Goal: Task Accomplishment & Management: Use online tool/utility

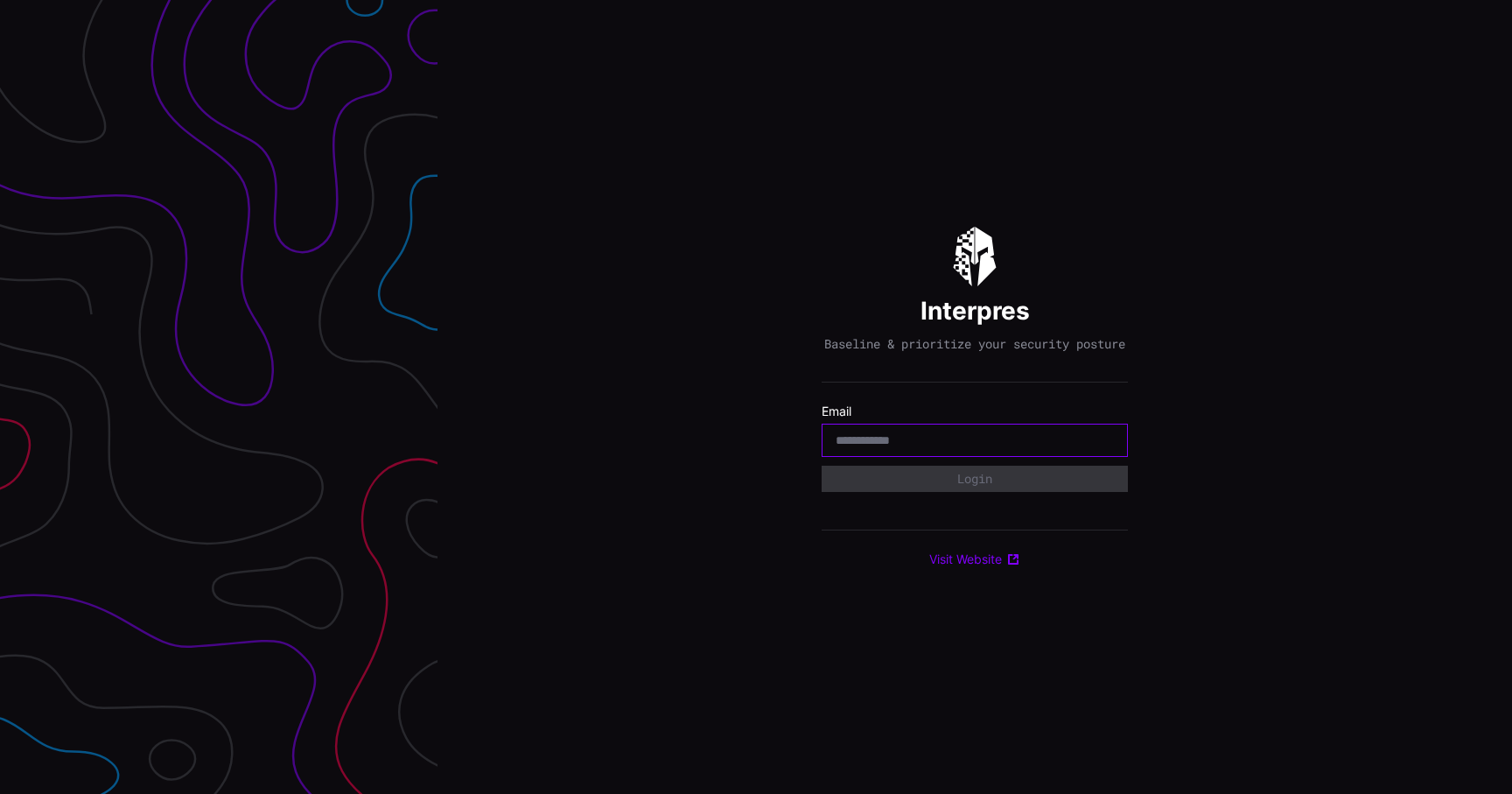
type input "**********"
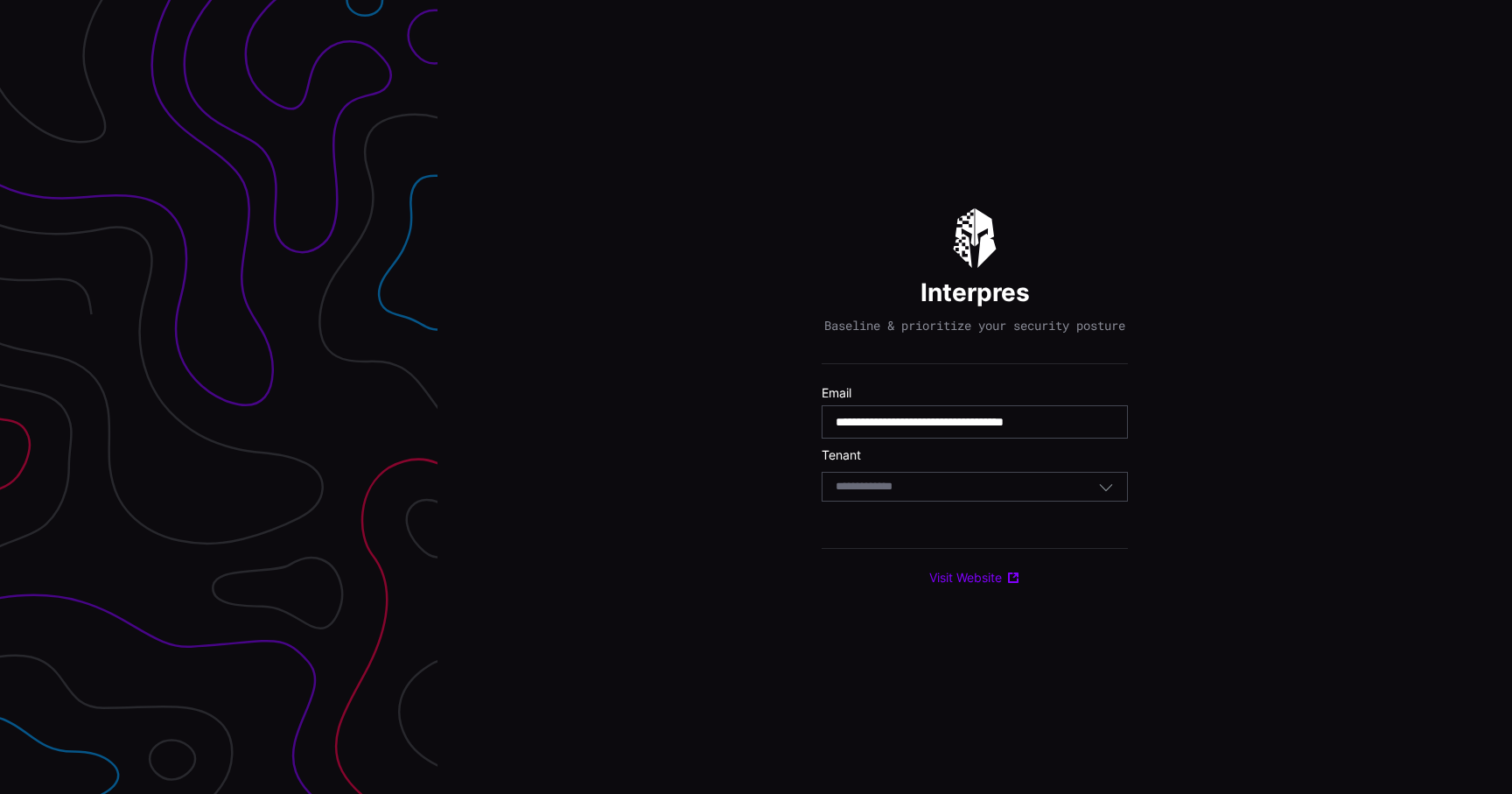
click at [979, 511] on form "**********" at bounding box center [974, 448] width 306 height 126
click at [979, 501] on div "Select Tenant" at bounding box center [974, 486] width 306 height 29
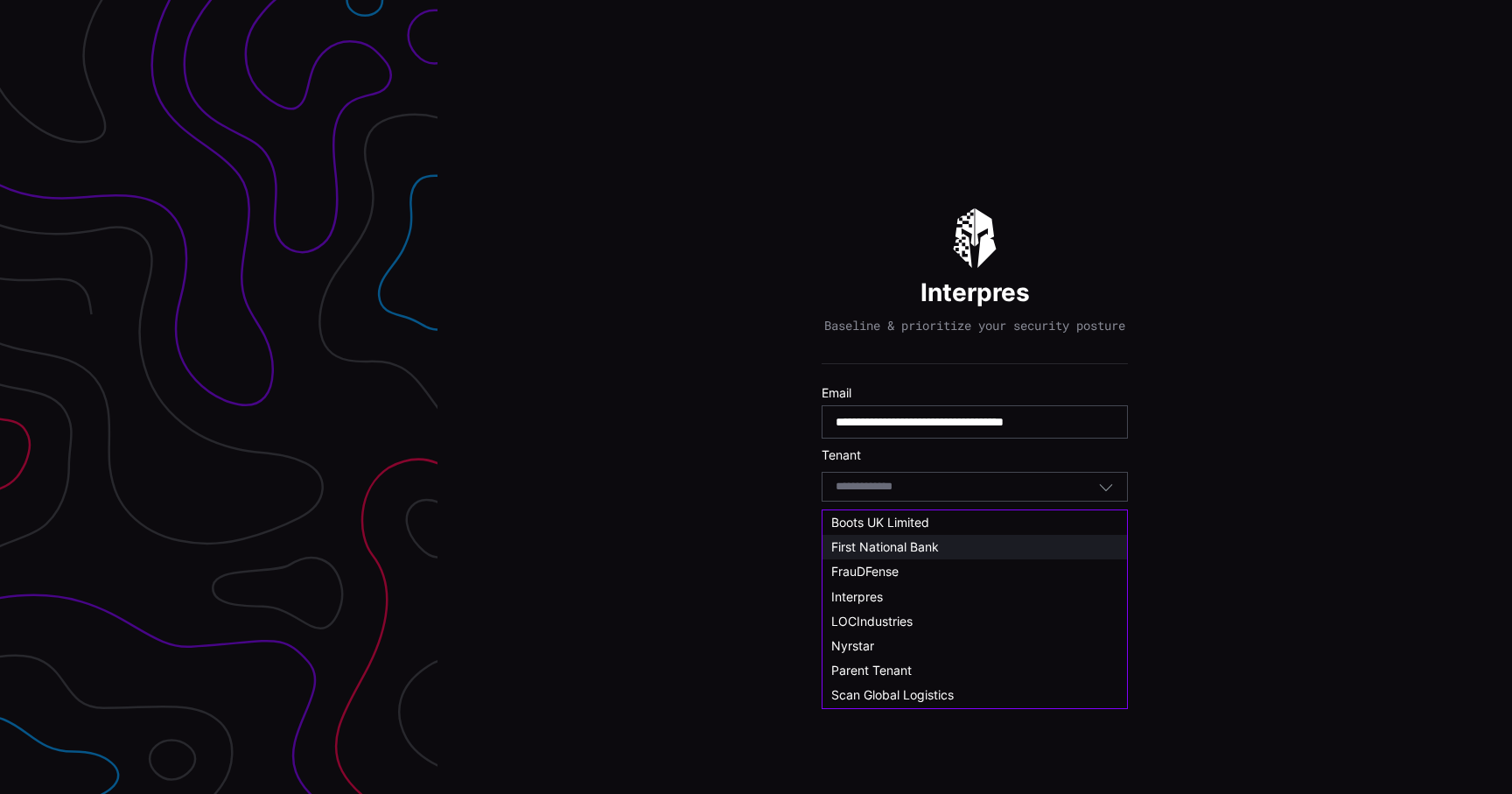
click at [954, 544] on div "First National Bank" at bounding box center [974, 547] width 287 height 16
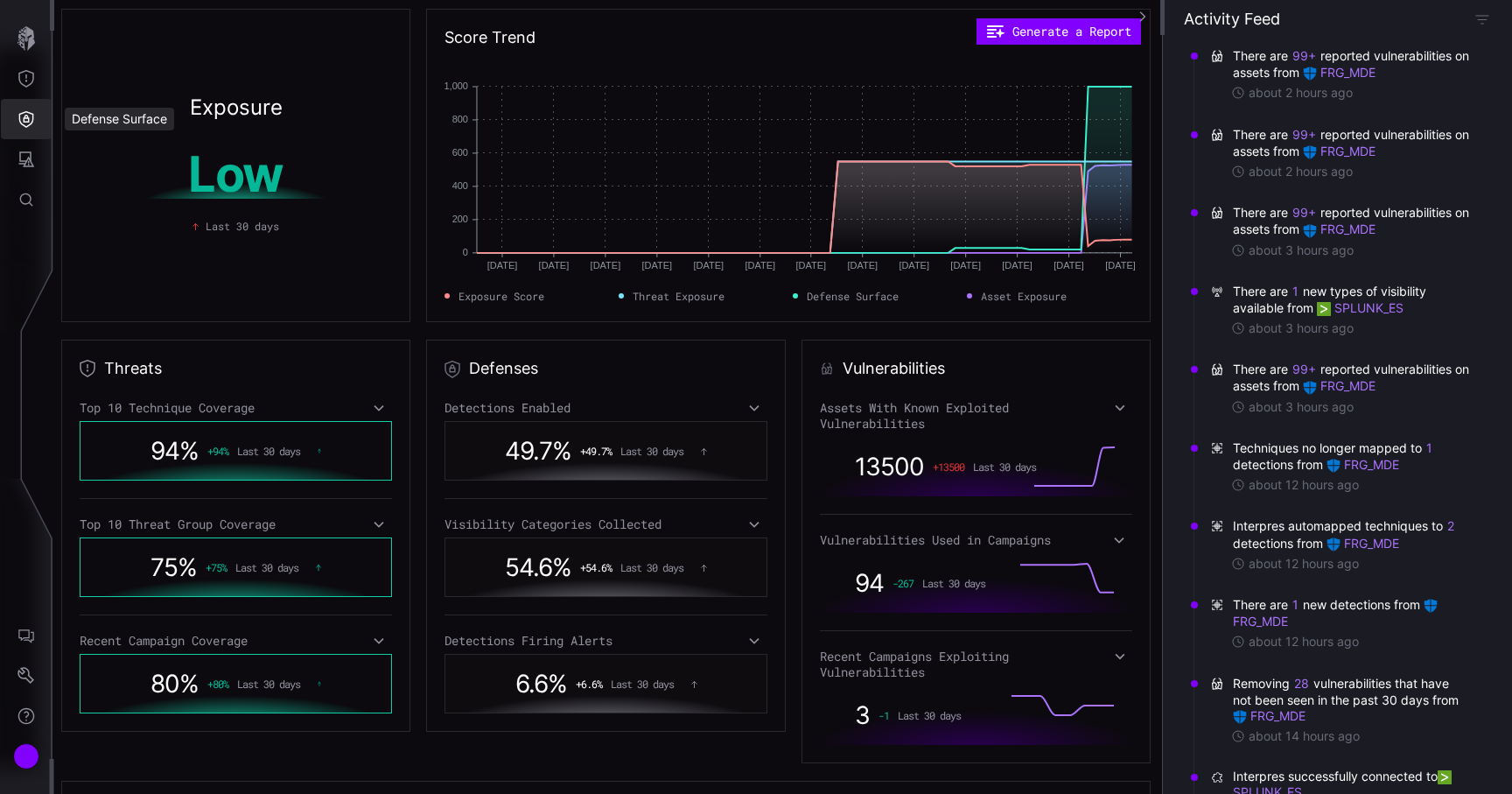
click at [13, 130] on button "Defense Surface" at bounding box center [26, 118] width 51 height 40
click at [19, 130] on button "Defense Surface" at bounding box center [26, 118] width 51 height 40
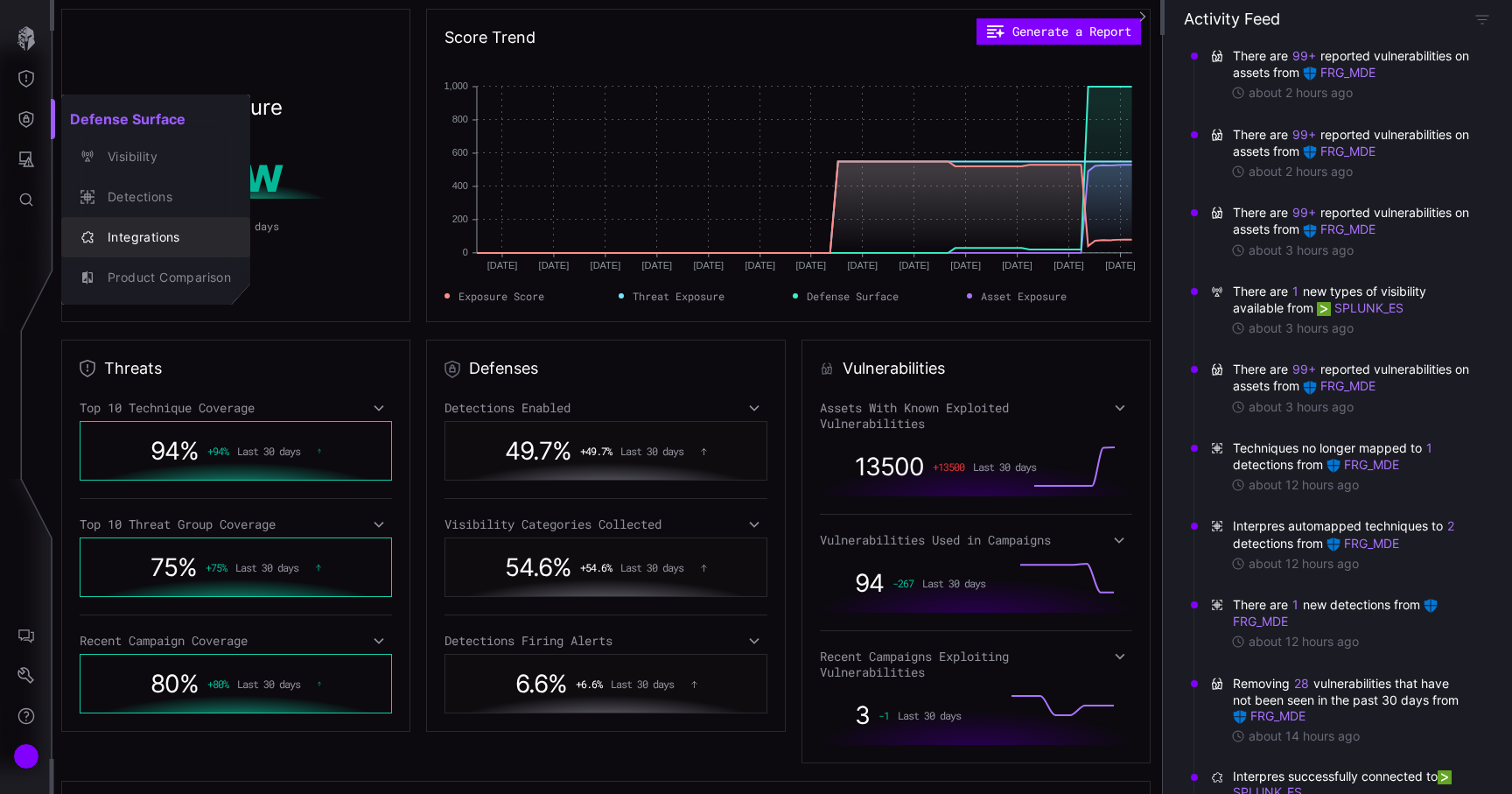
click at [127, 246] on div "Integrations" at bounding box center [164, 237] width 132 height 22
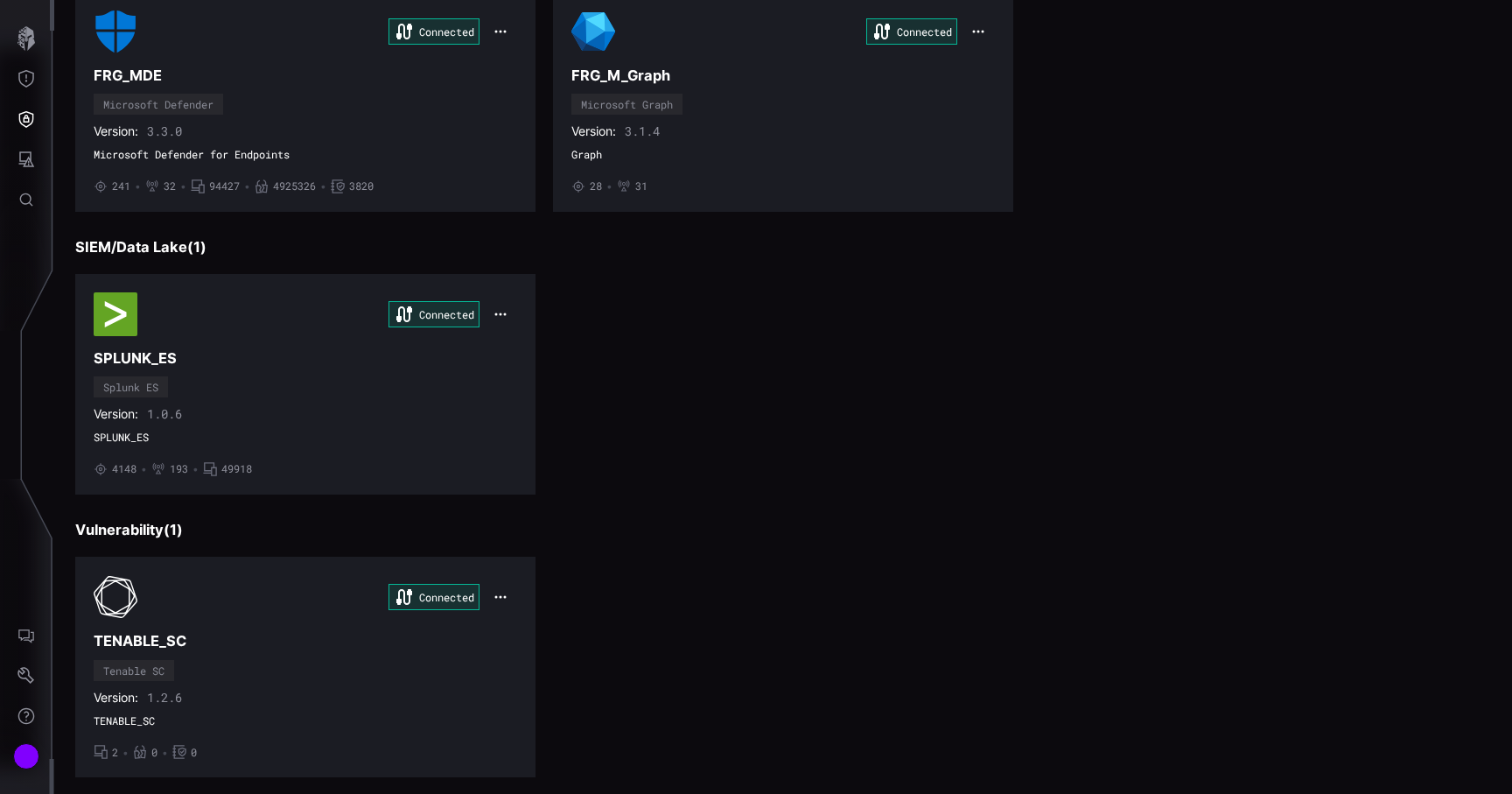
scroll to position [221, 0]
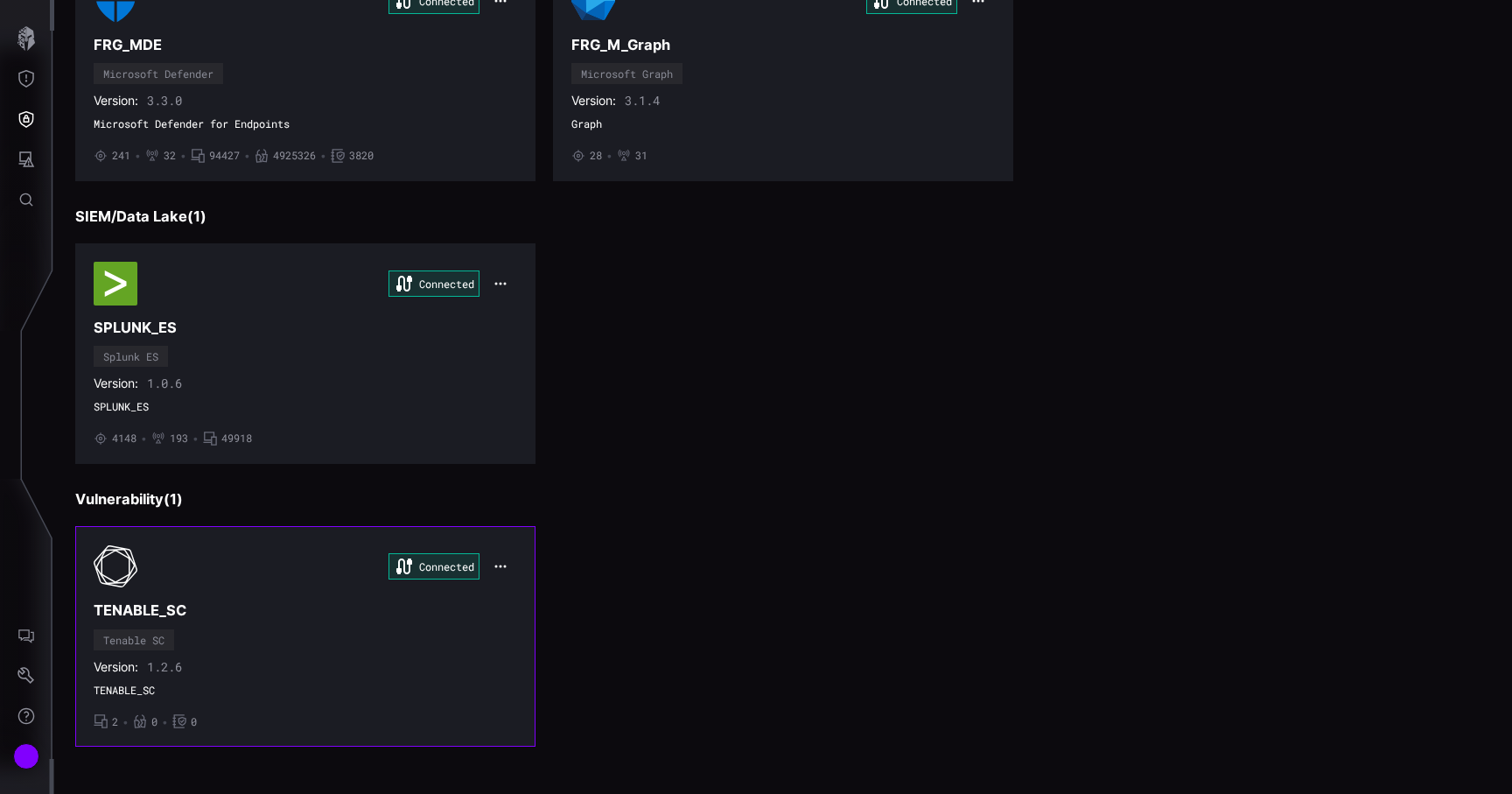
click at [290, 686] on span "TENABLE_SC" at bounding box center [305, 691] width 423 height 14
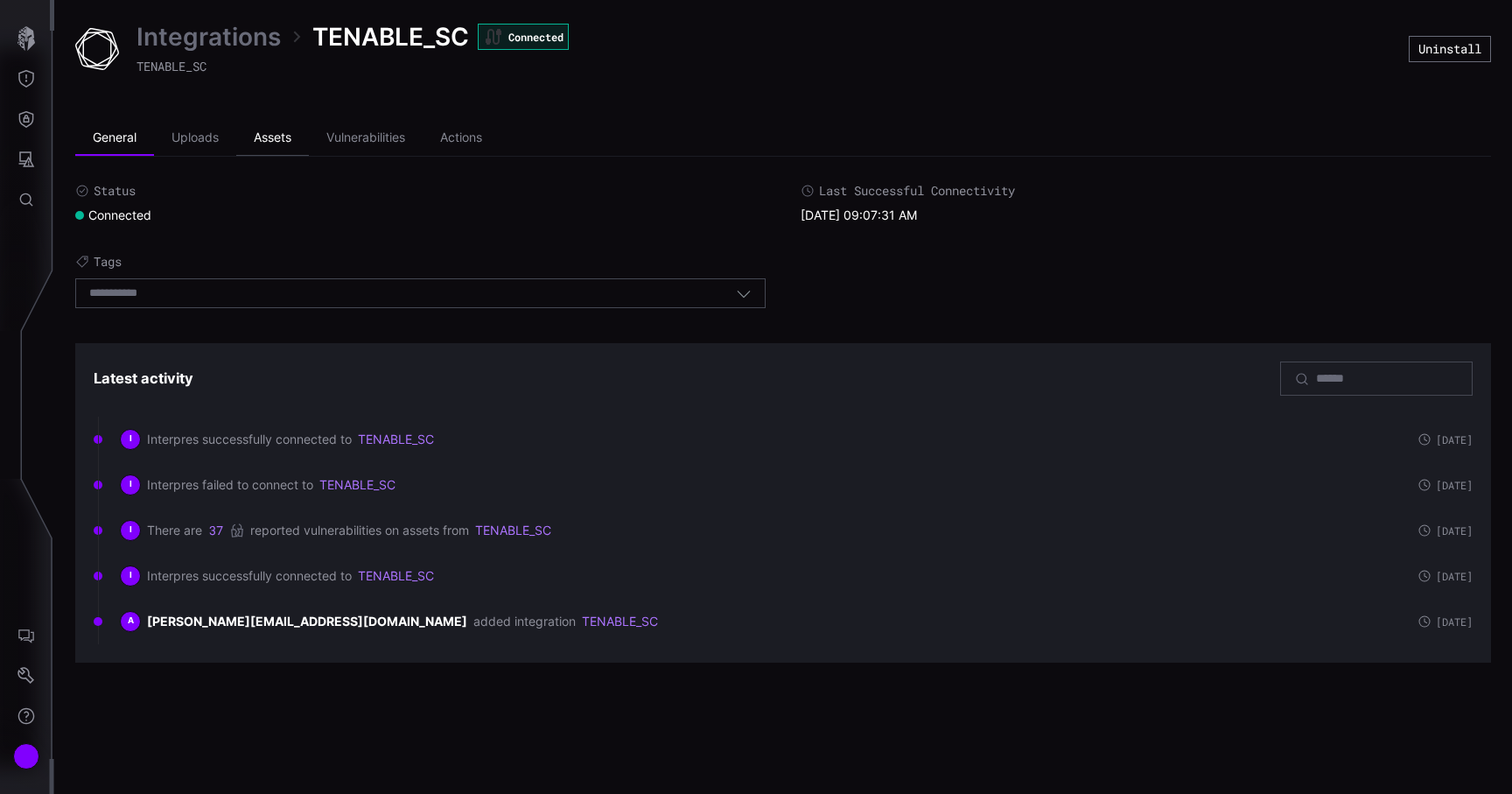
click at [276, 140] on li "Assets" at bounding box center [273, 138] width 73 height 35
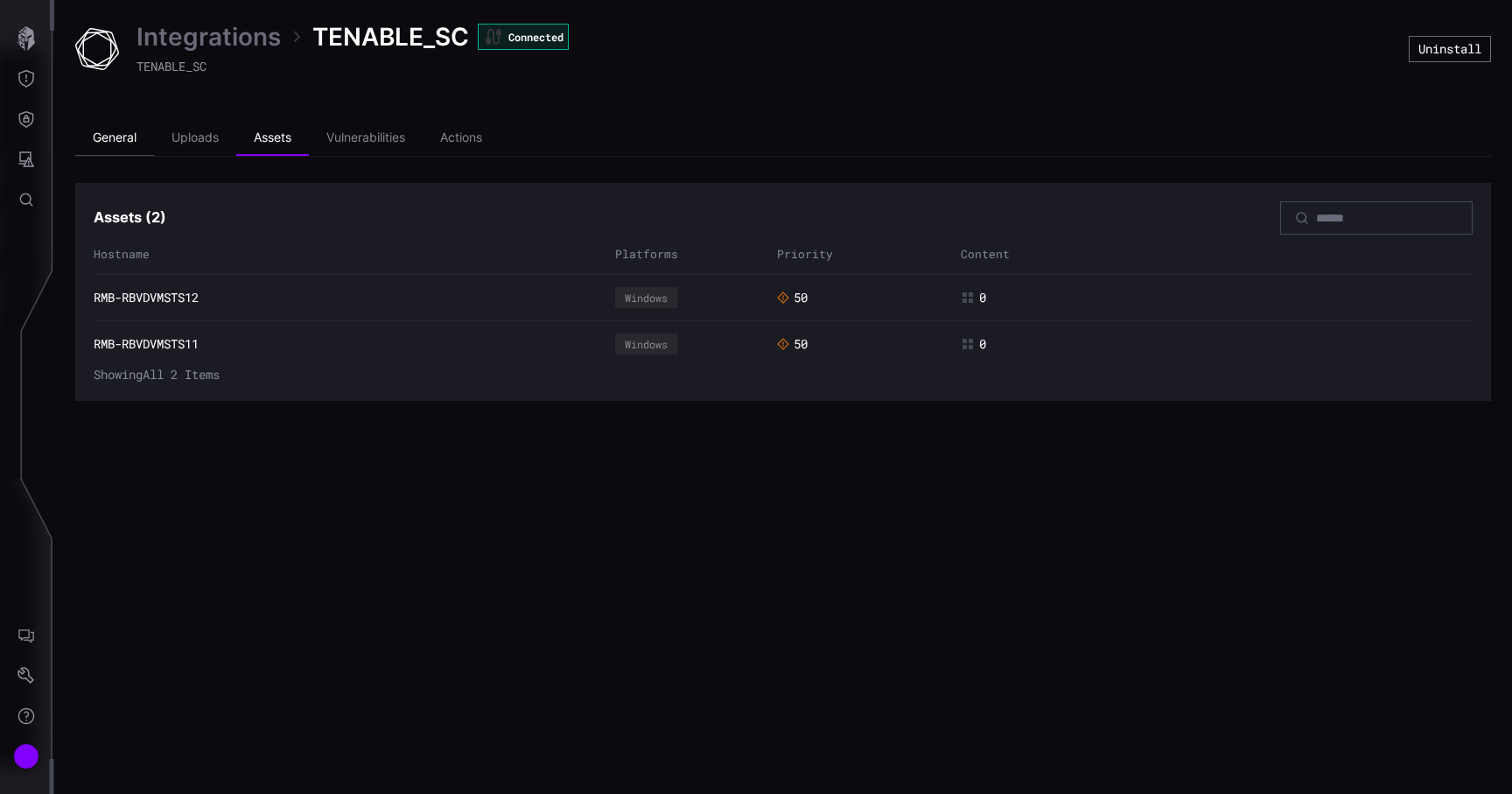
click at [133, 138] on li "General" at bounding box center [115, 138] width 79 height 35
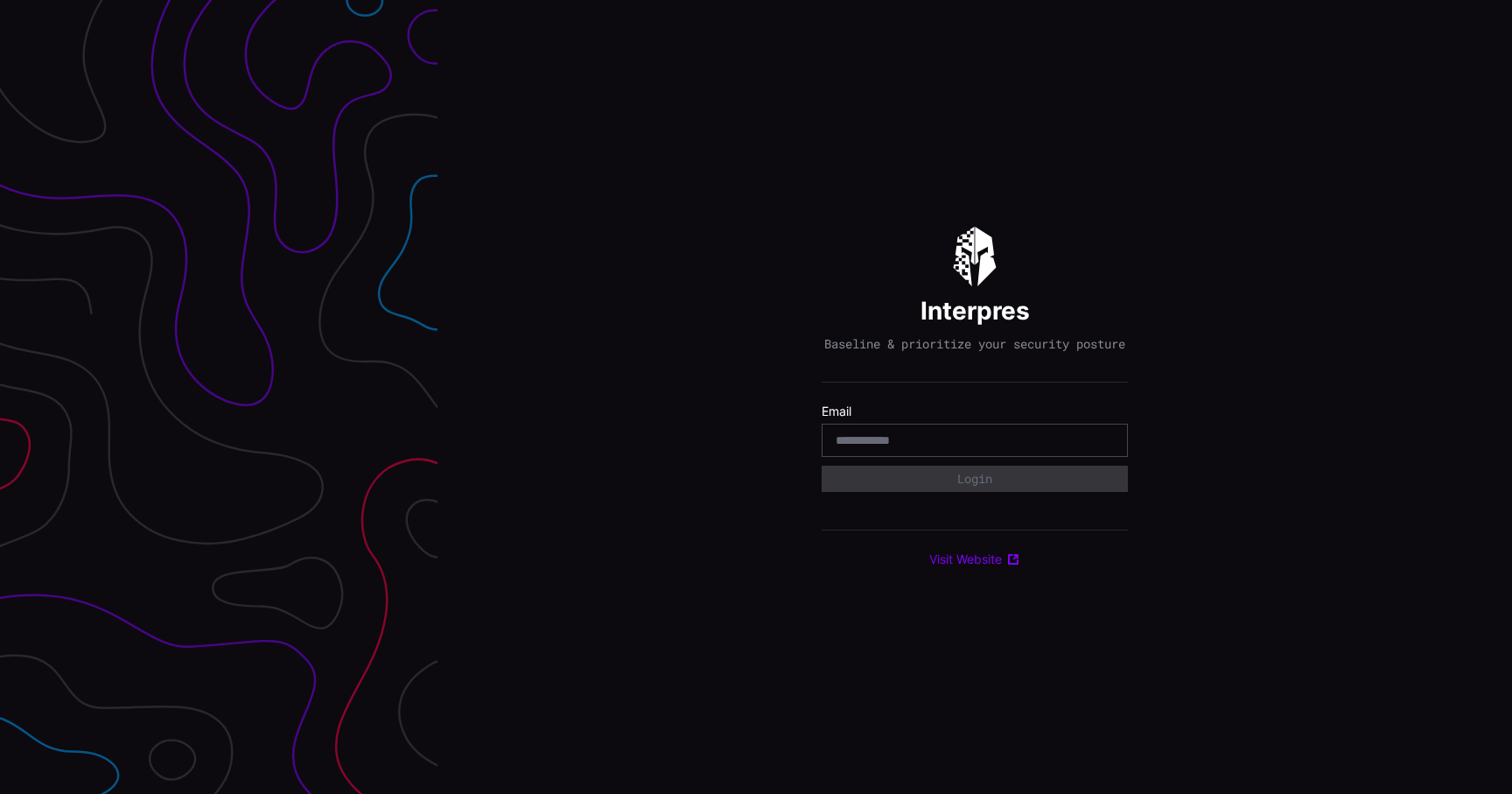
type input "**********"
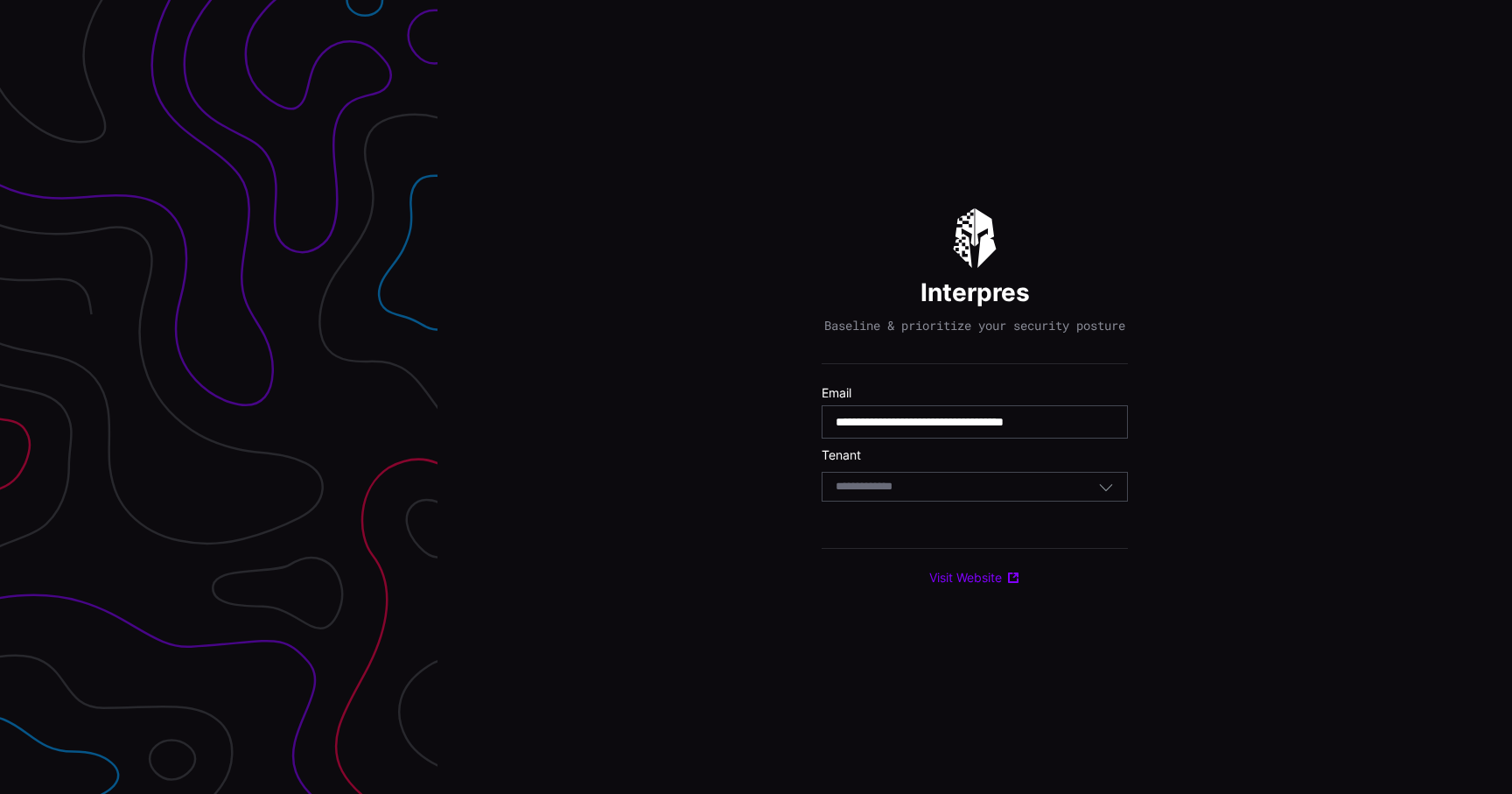
click at [938, 501] on div "Select Tenant" at bounding box center [974, 486] width 306 height 29
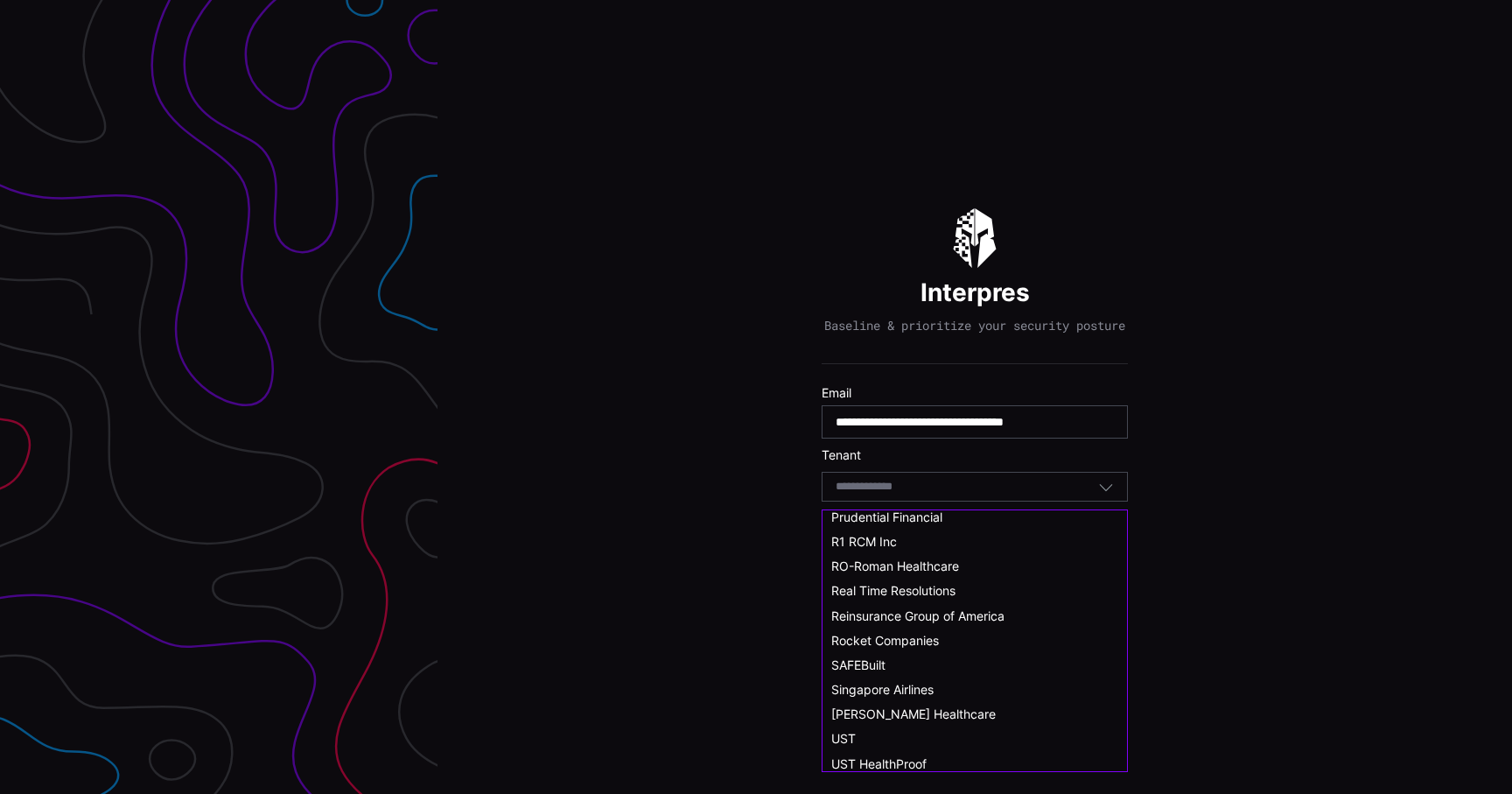
scroll to position [965, 0]
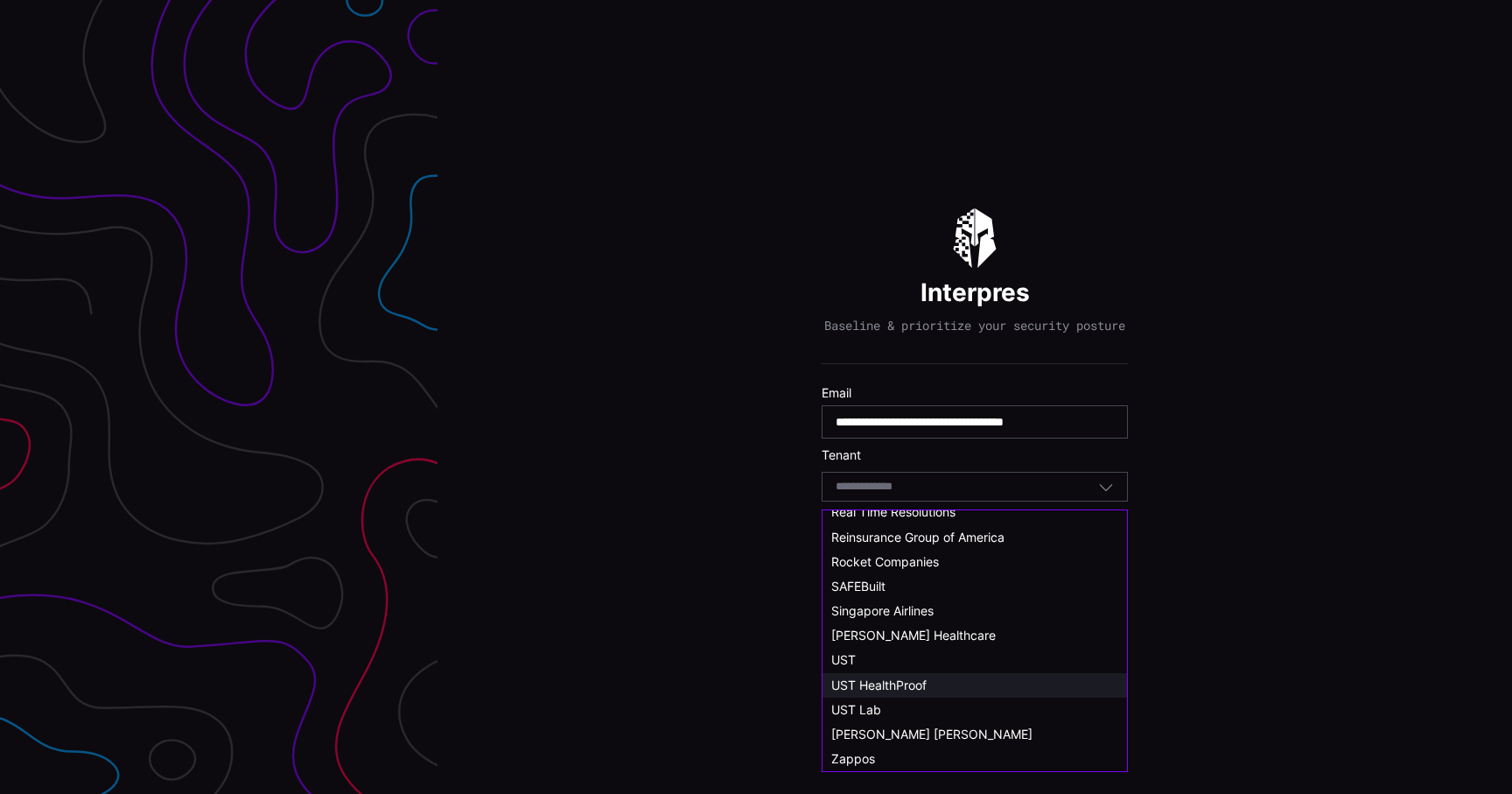
click at [897, 684] on span "UST HealthProof" at bounding box center [878, 685] width 95 height 15
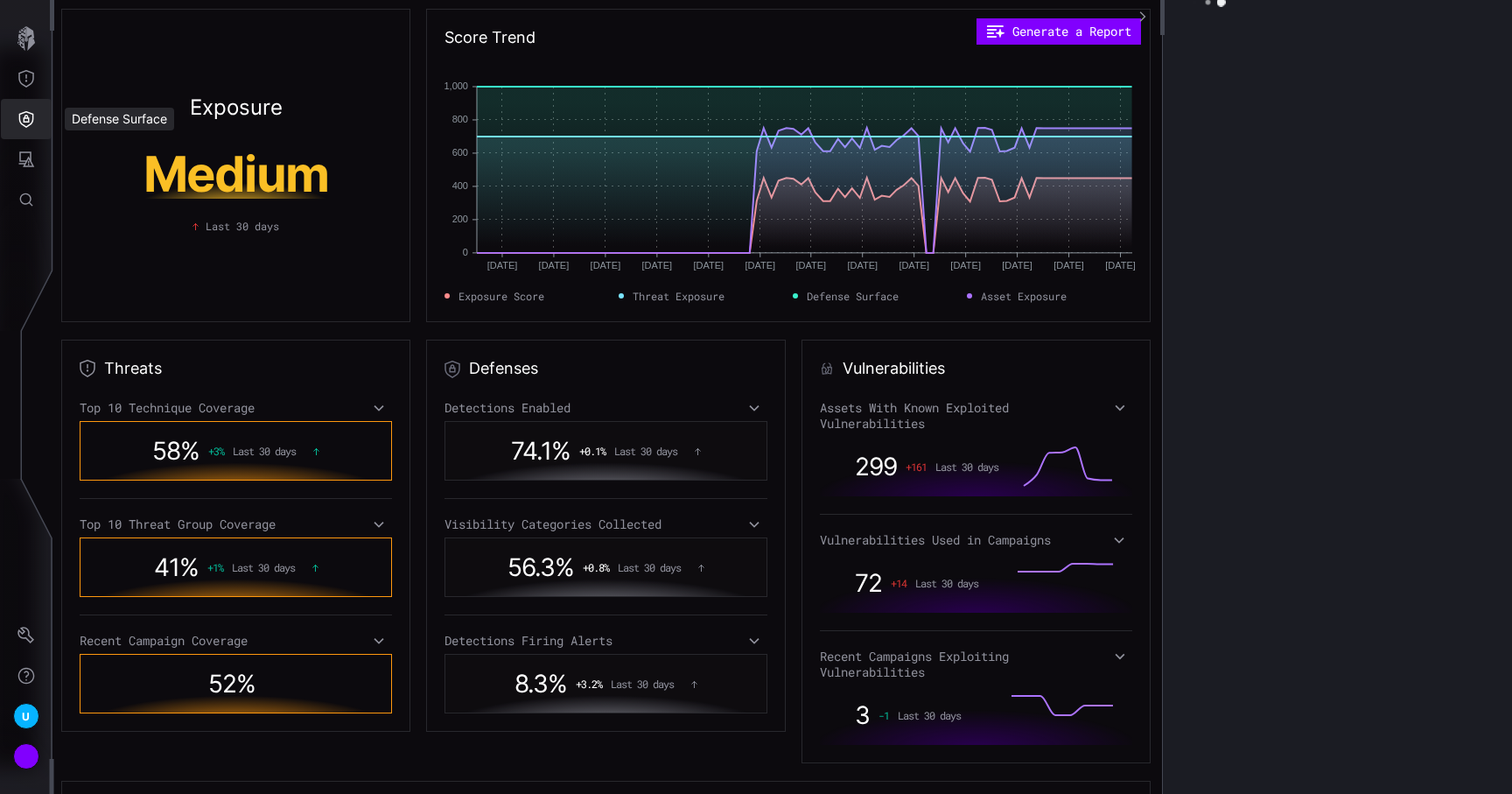
click at [28, 122] on icon "Defense Surface" at bounding box center [27, 119] width 15 height 17
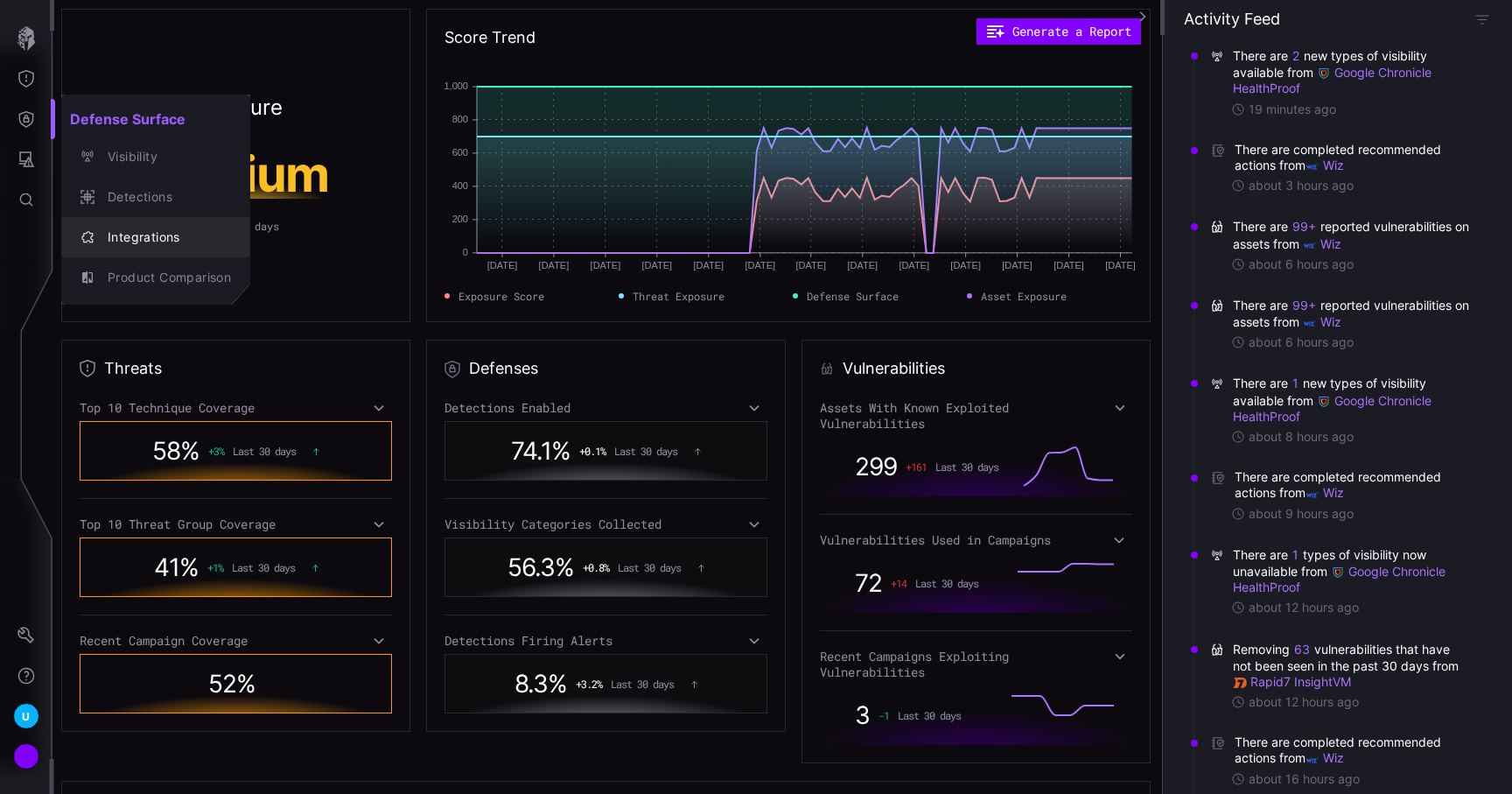
click at [124, 227] on div "Integrations" at bounding box center [164, 237] width 132 height 22
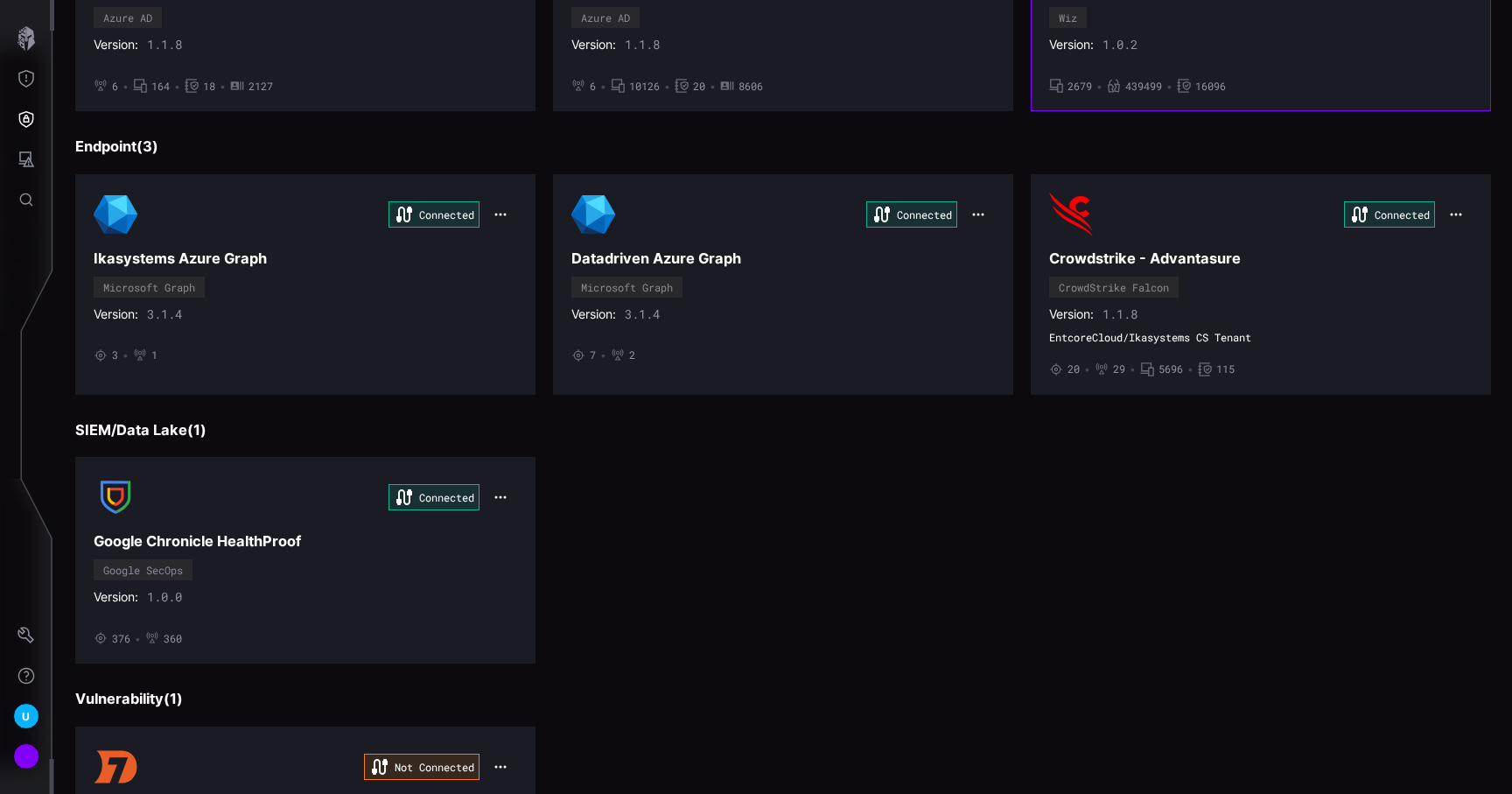
scroll to position [341, 0]
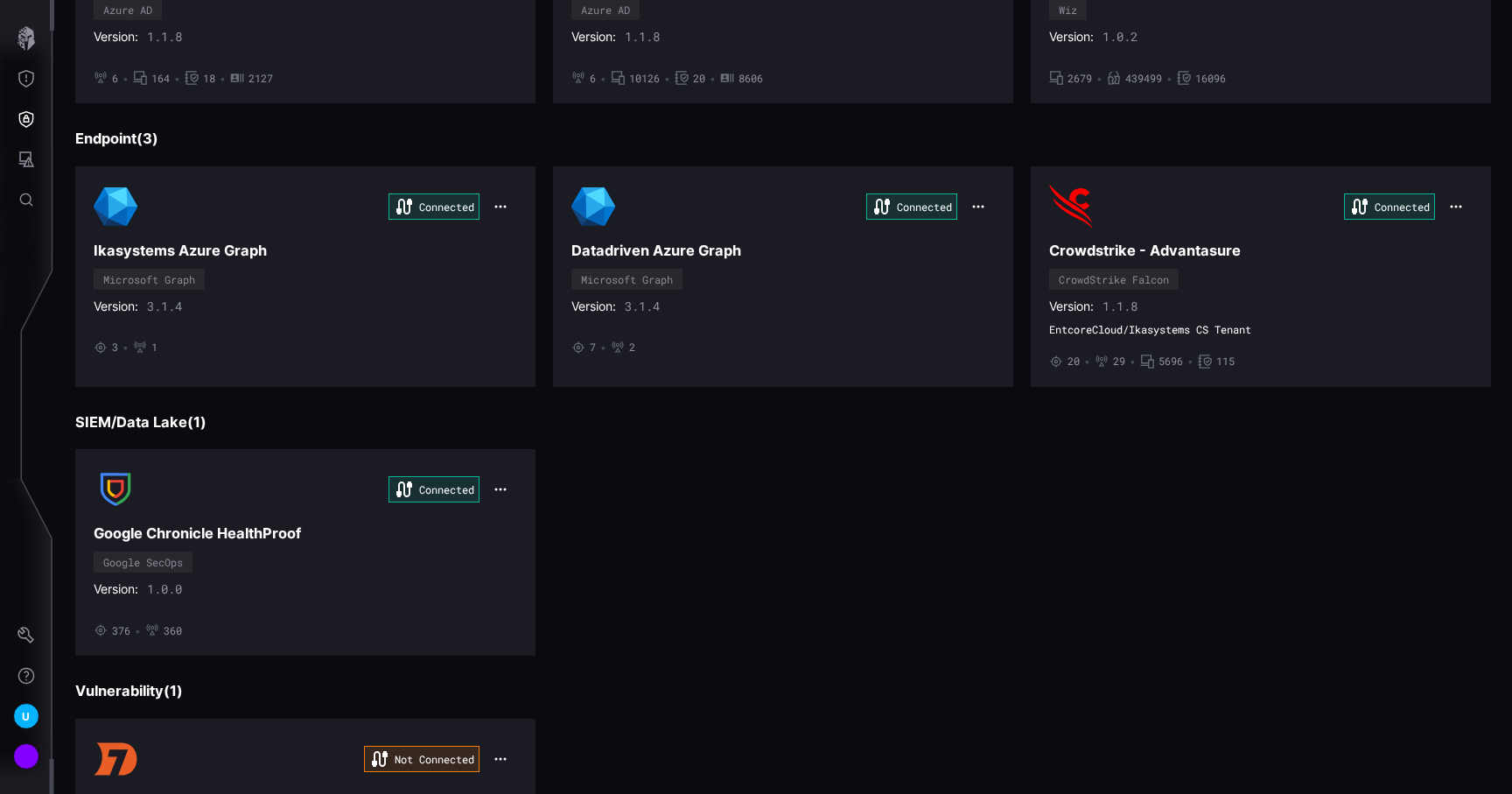
click at [786, 626] on div "Connected Google Chronicle HealthProof Google SecOps Version: 1.0.0 • 376 • 360" at bounding box center [783, 552] width 1416 height 206
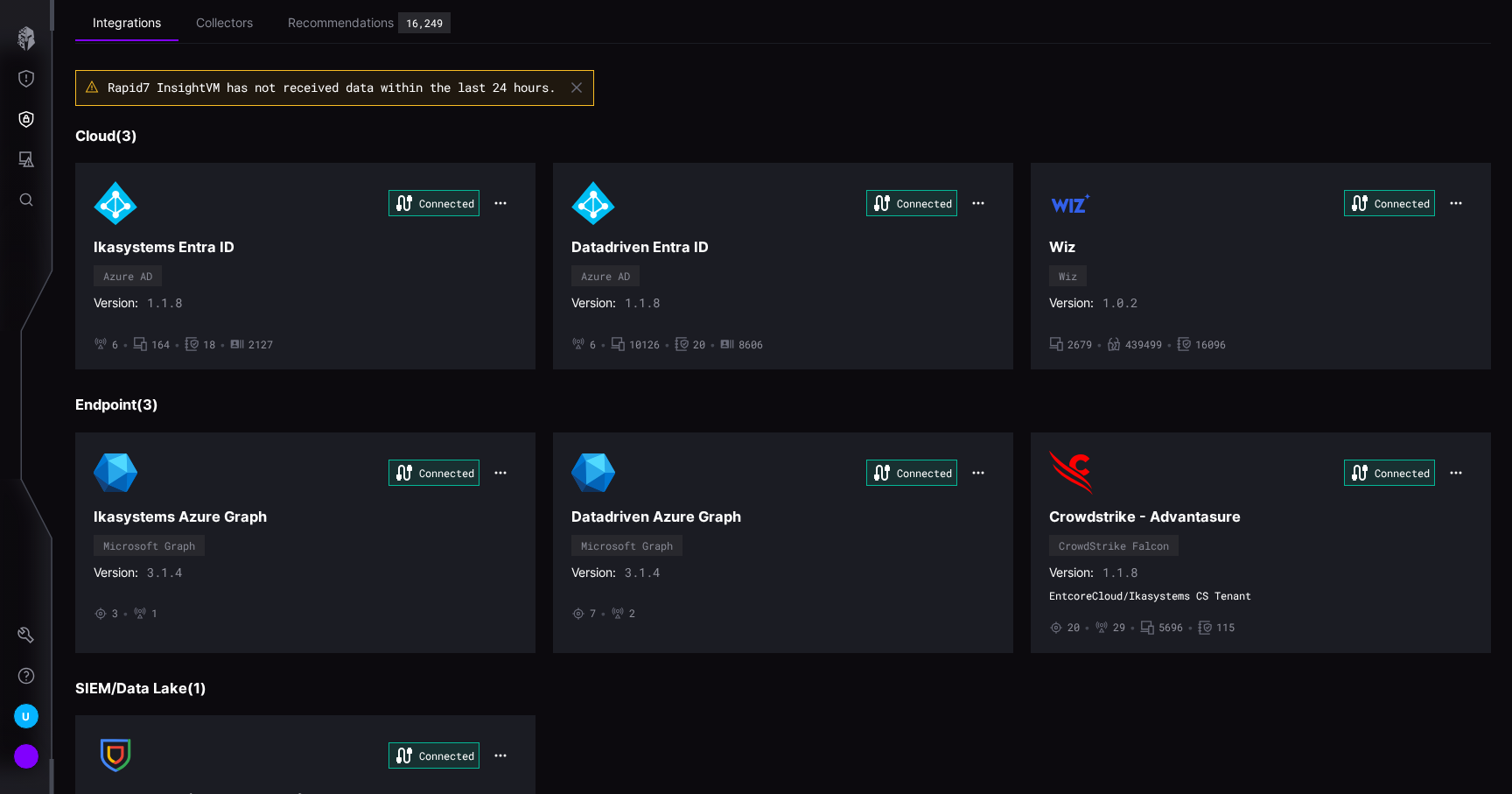
scroll to position [93, 0]
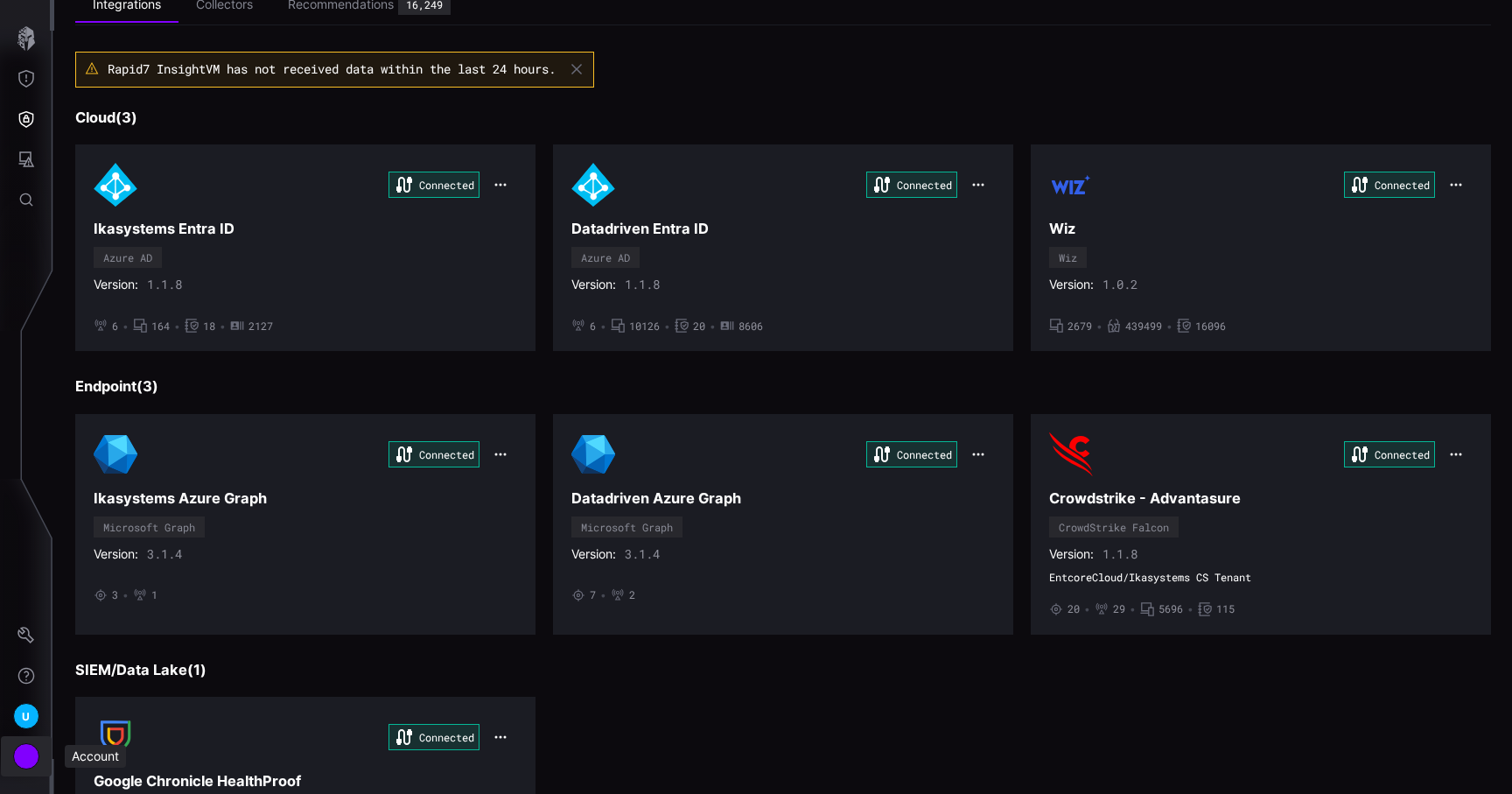
click at [34, 761] on div "Account" at bounding box center [27, 757] width 27 height 27
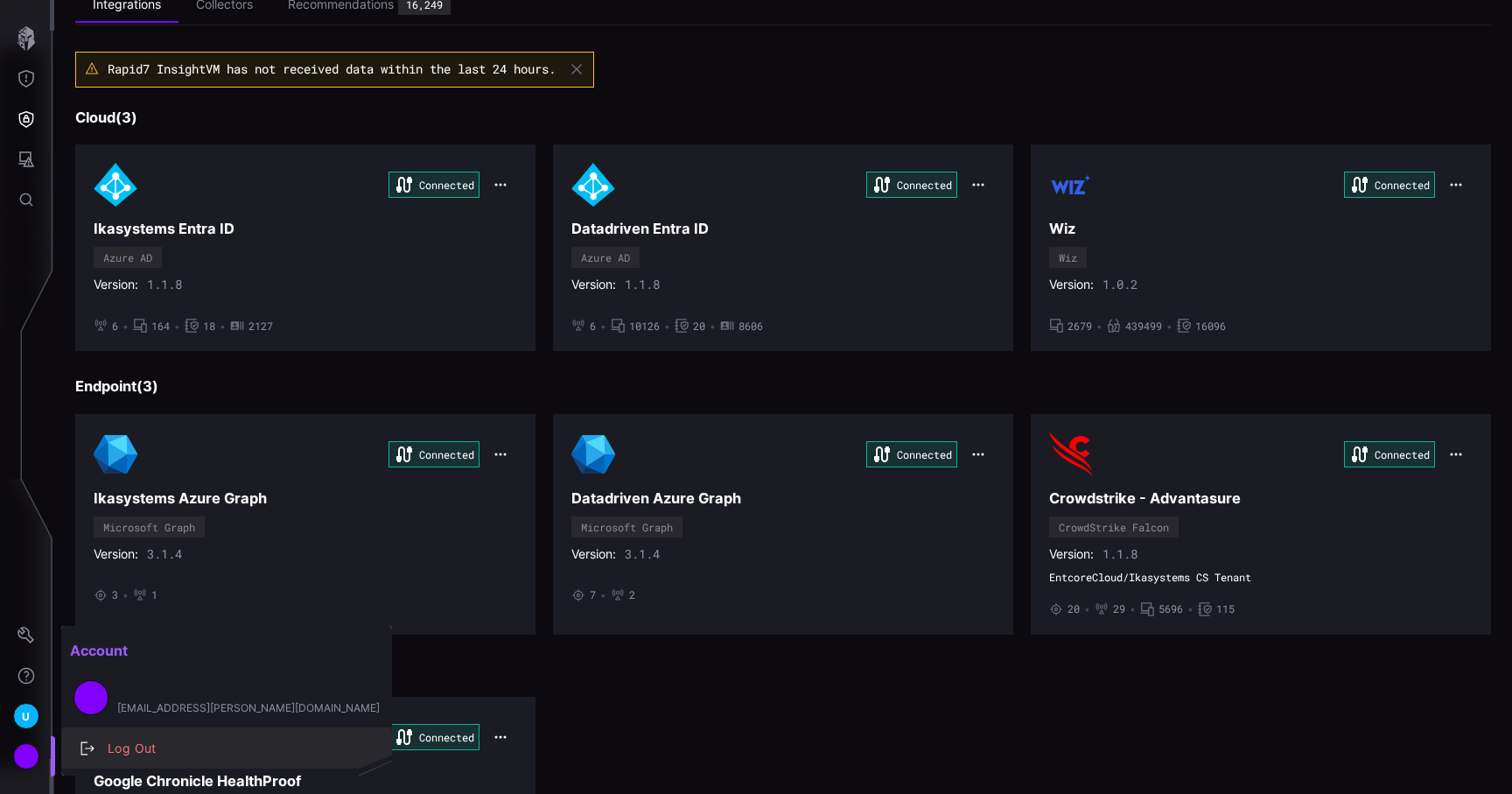
click at [103, 754] on div "Log Out" at bounding box center [236, 749] width 274 height 22
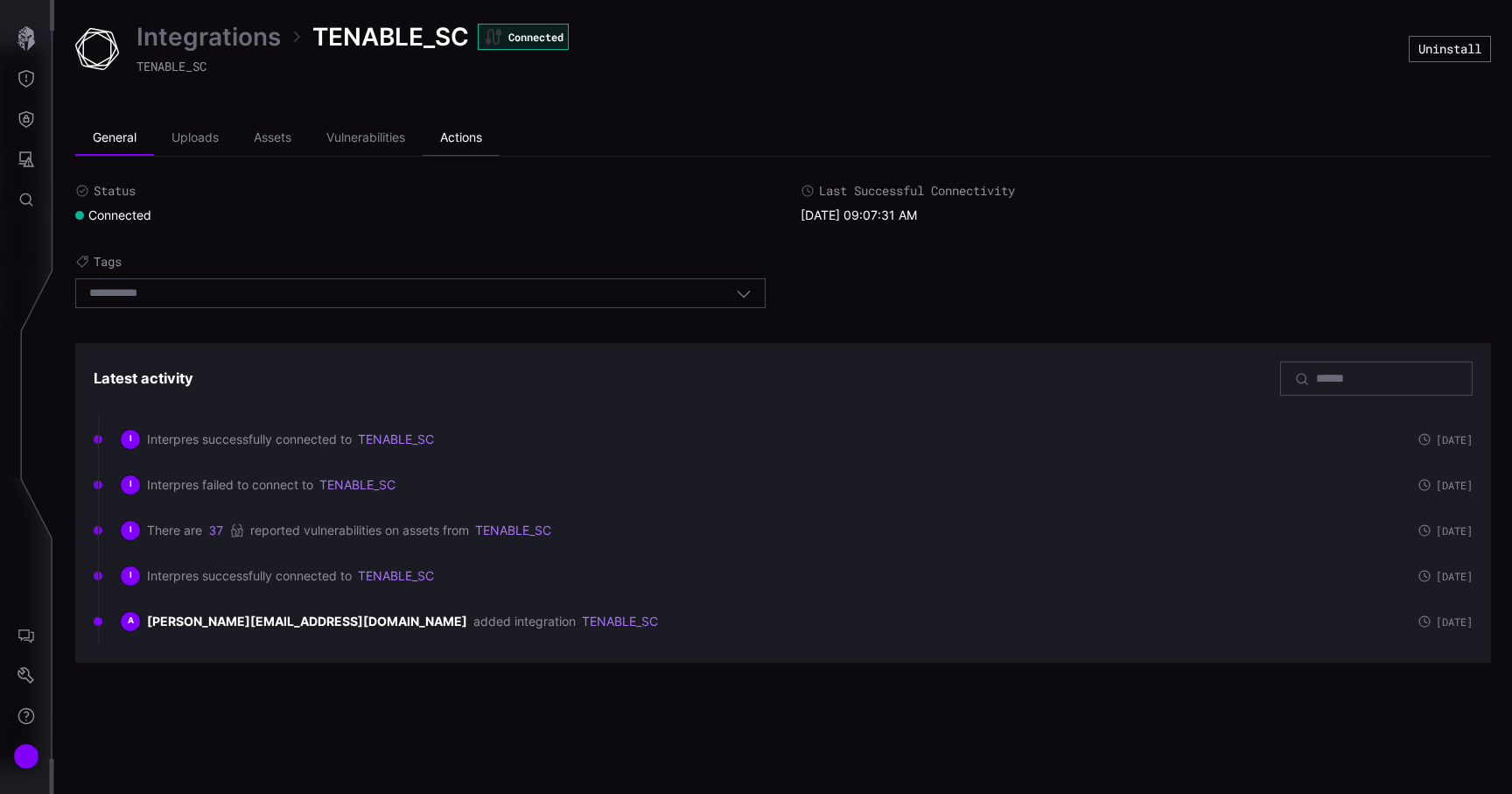
click at [484, 149] on li "Actions" at bounding box center [460, 138] width 77 height 35
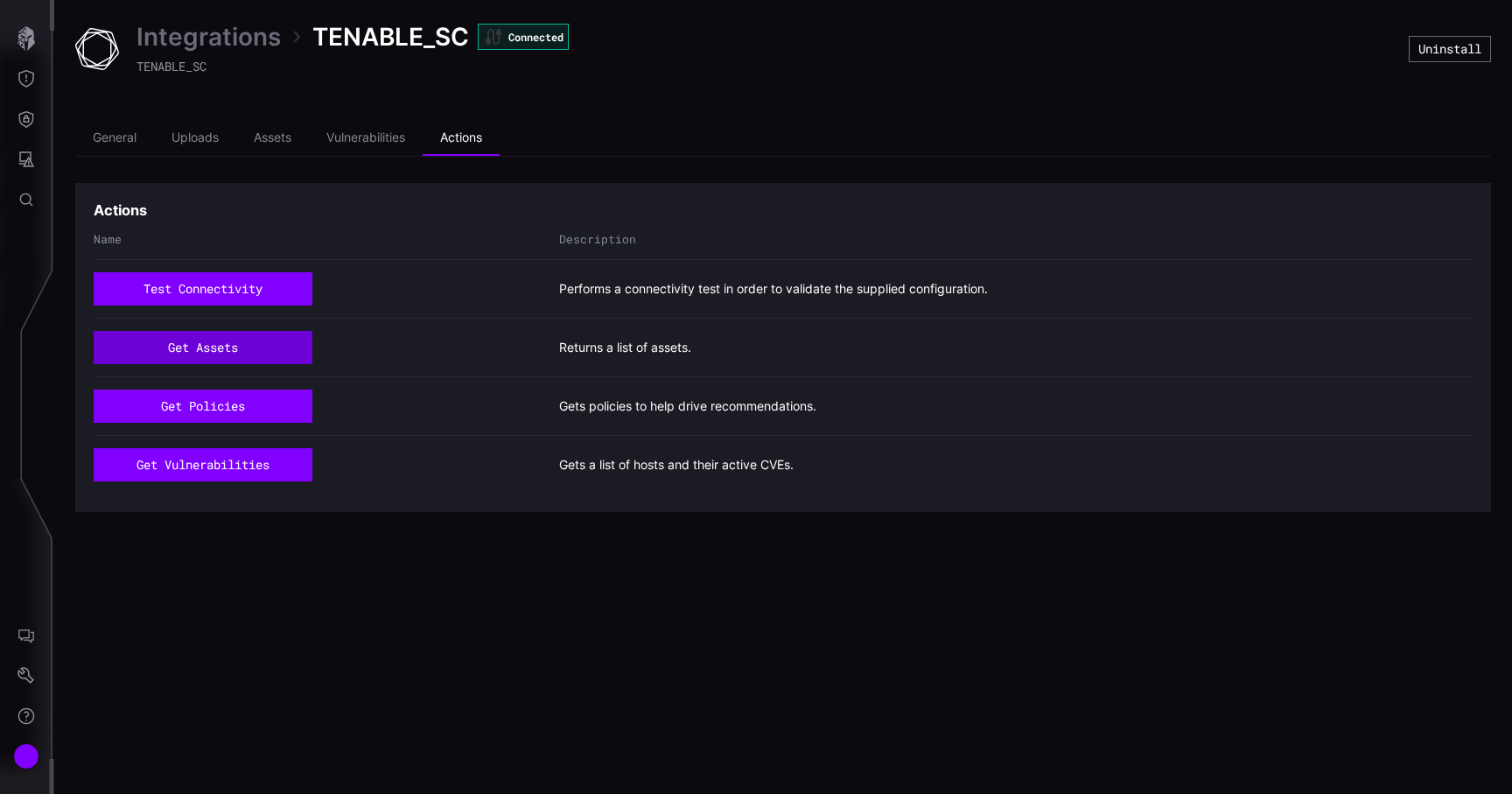
click at [267, 341] on button "get assets" at bounding box center [203, 347] width 219 height 33
click at [208, 132] on li "Uploads" at bounding box center [195, 138] width 83 height 35
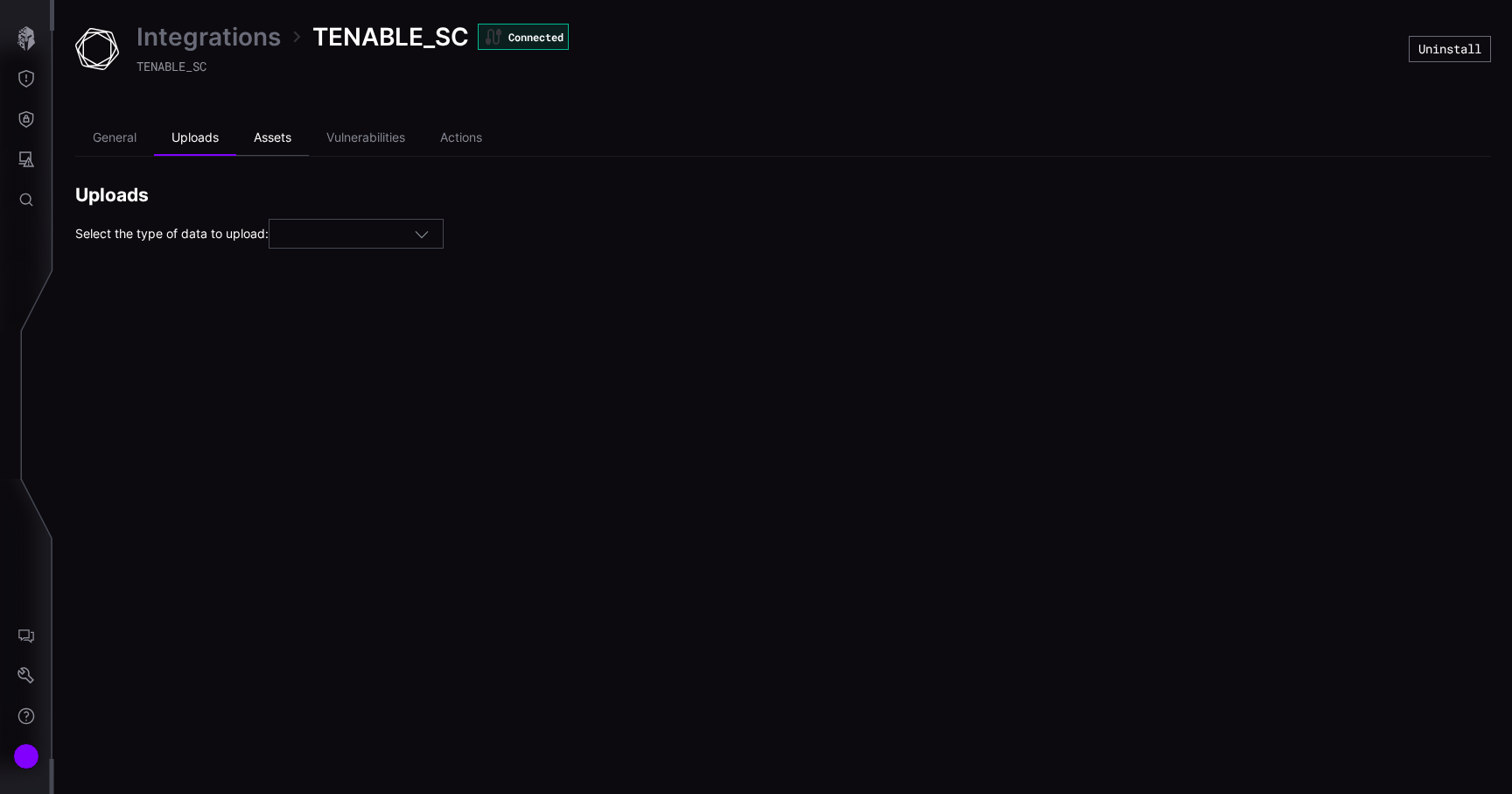
click at [264, 127] on li "Assets" at bounding box center [273, 138] width 73 height 35
